Goal: Information Seeking & Learning: Learn about a topic

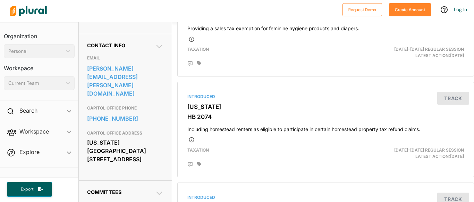
scroll to position [205, 0]
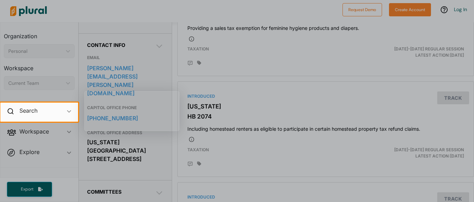
click at [142, 135] on div at bounding box center [237, 161] width 474 height 80
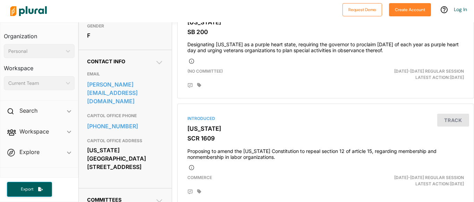
scroll to position [189, 0]
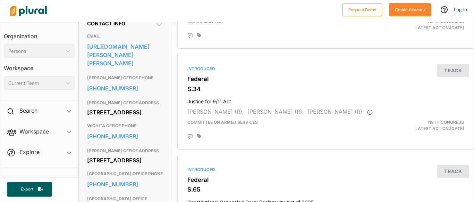
scroll to position [226, 0]
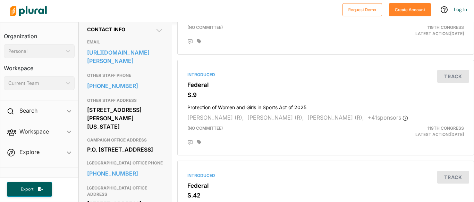
scroll to position [221, 0]
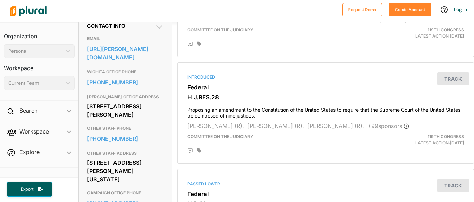
scroll to position [224, 0]
